Goal: Find specific page/section: Find specific page/section

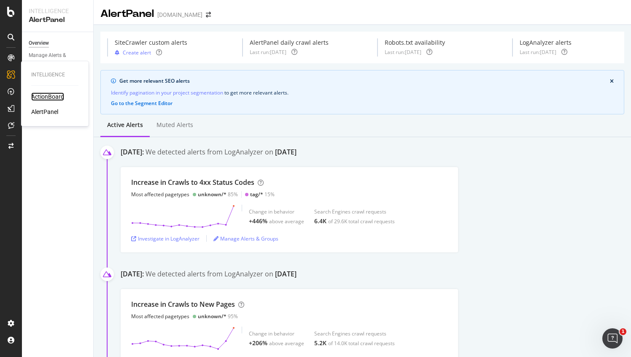
click at [46, 97] on div "ActionBoard" at bounding box center [47, 96] width 33 height 8
